Goal: Transaction & Acquisition: Purchase product/service

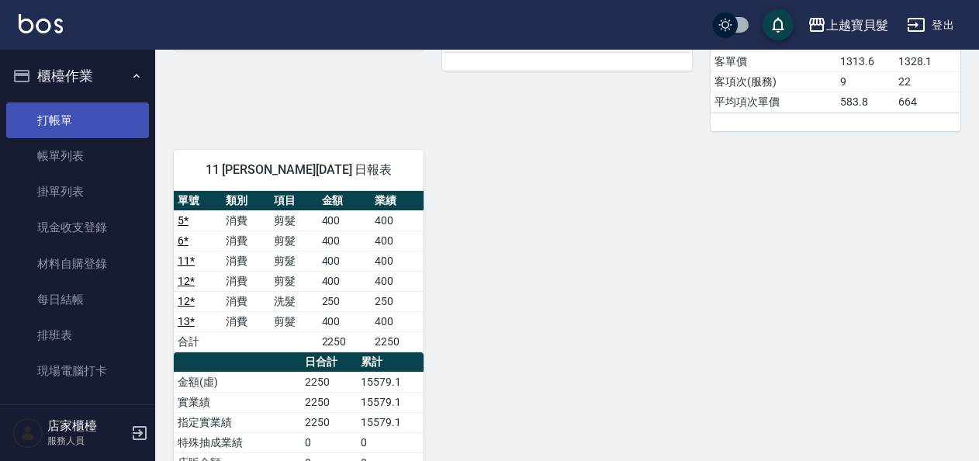
click at [57, 121] on link "打帳單" at bounding box center [77, 120] width 143 height 36
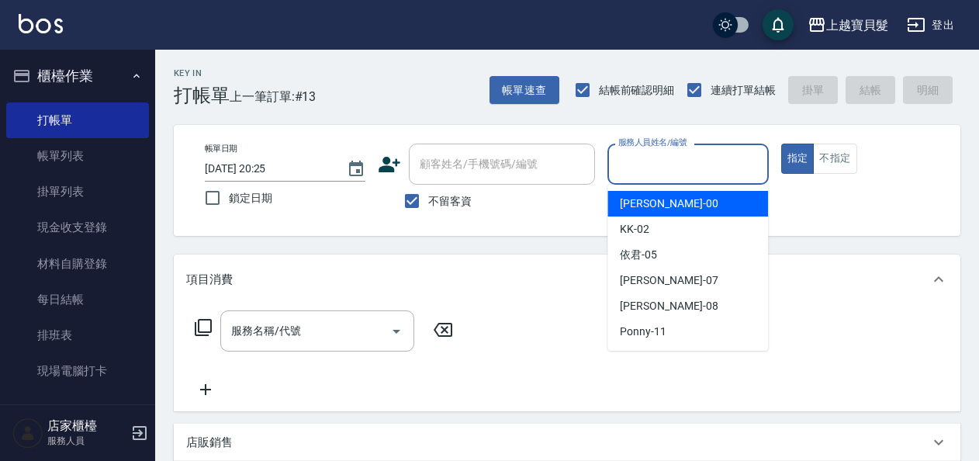
click at [689, 156] on input "服務人員姓名/編號" at bounding box center [688, 164] width 147 height 27
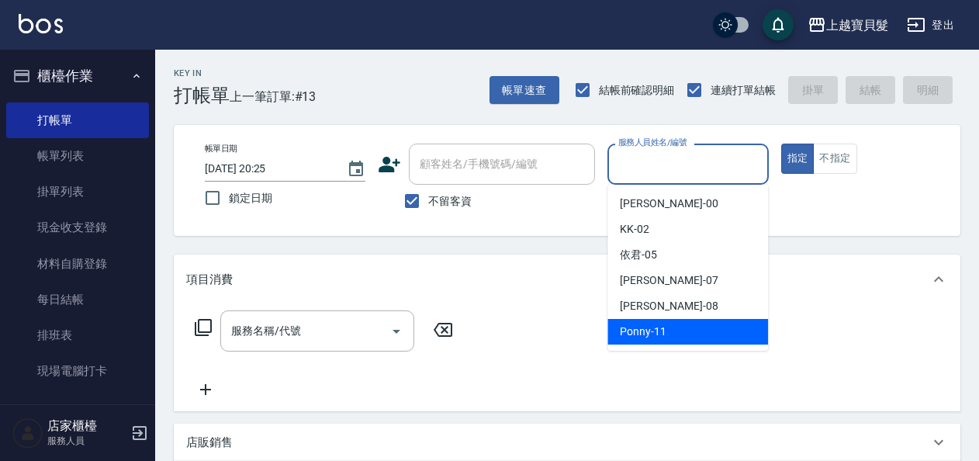
click at [725, 330] on div "Ponny -11" at bounding box center [688, 332] width 161 height 26
type input "Ponny-11"
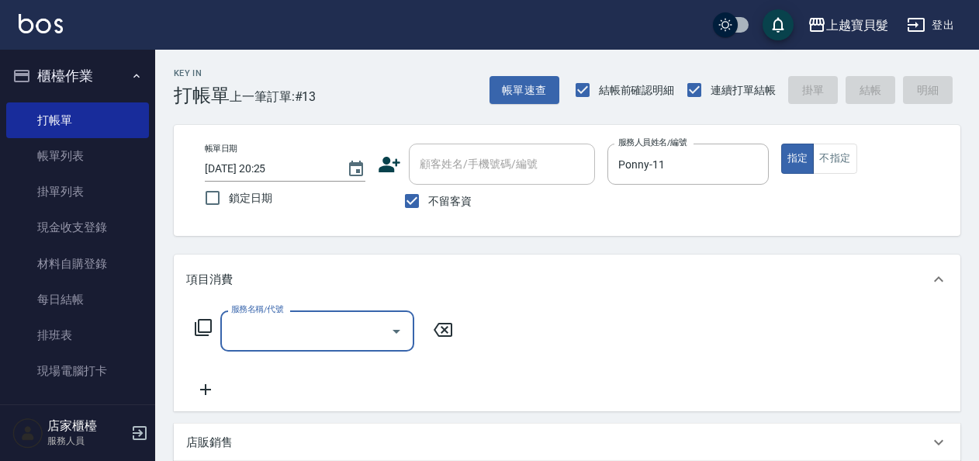
click at [303, 324] on input "服務名稱/代號" at bounding box center [305, 330] width 157 height 27
click at [302, 324] on input "服務名稱/代號" at bounding box center [305, 330] width 157 height 27
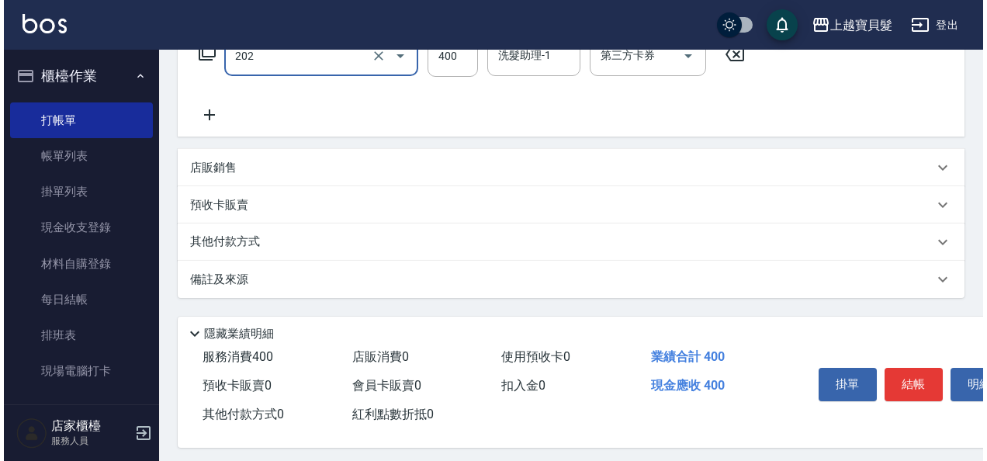
scroll to position [286, 0]
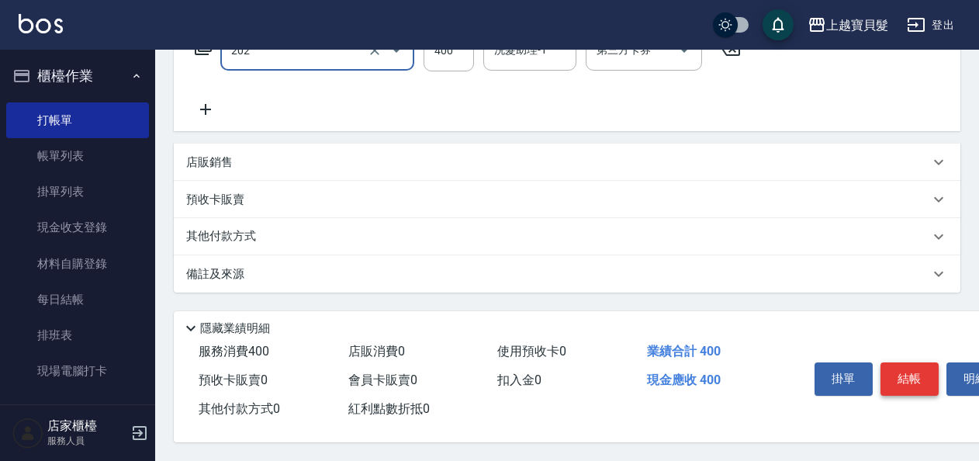
type input "剪髮(202)"
click at [916, 377] on button "結帳" at bounding box center [910, 378] width 58 height 33
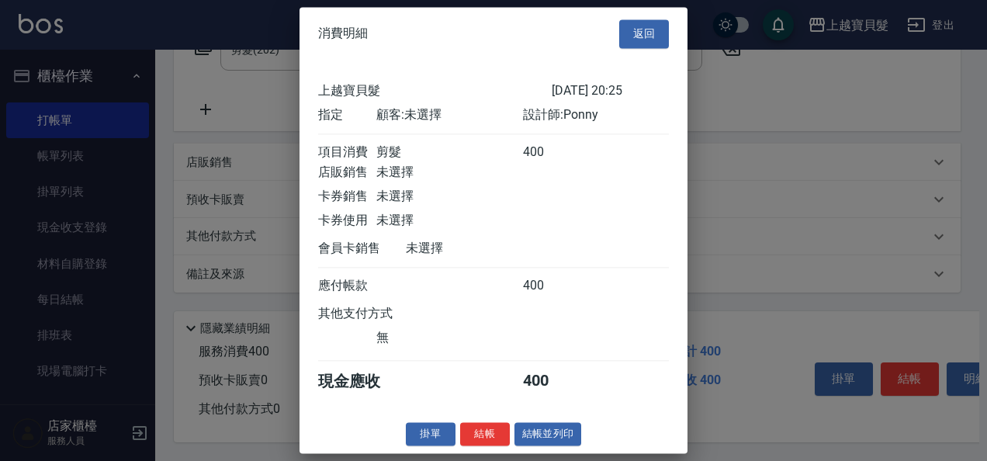
scroll to position [4, 0]
click at [526, 414] on div "上越寶貝髮 [DATE] 20:25 指定 顧客: 未選擇 設計師: Ponny 項目消費 剪髮 400 店販銷售 未選擇 卡券銷售 未選擇 卡券使用 未選擇…" at bounding box center [494, 238] width 388 height 354
click at [523, 440] on button "結帳並列印" at bounding box center [549, 434] width 68 height 24
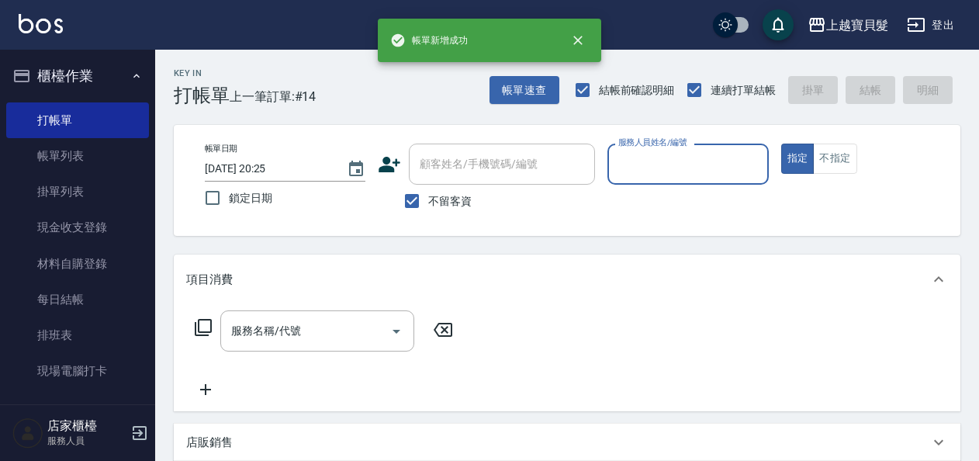
scroll to position [466, 0]
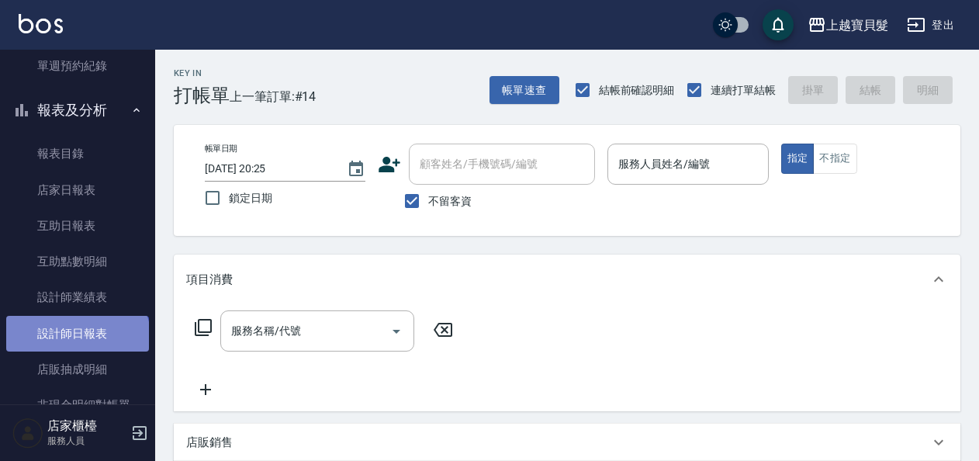
click at [76, 340] on link "設計師日報表" at bounding box center [77, 334] width 143 height 36
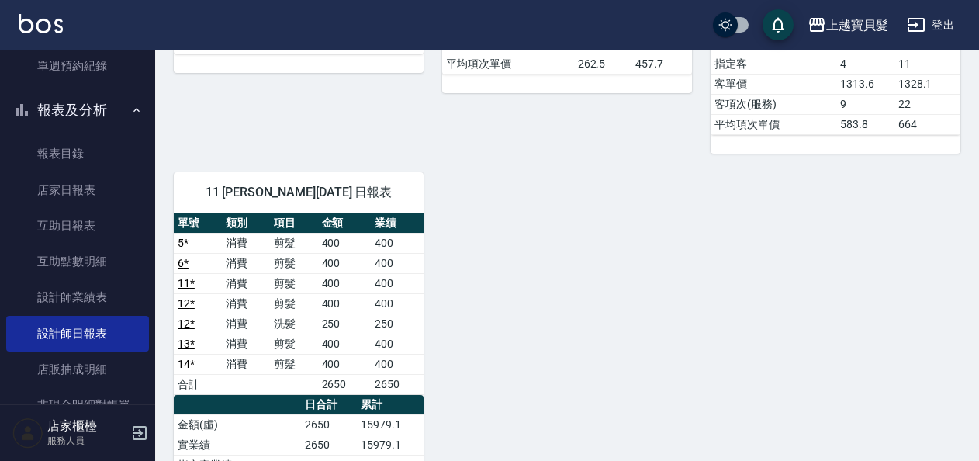
scroll to position [621, 0]
